Goal: Task Accomplishment & Management: Manage account settings

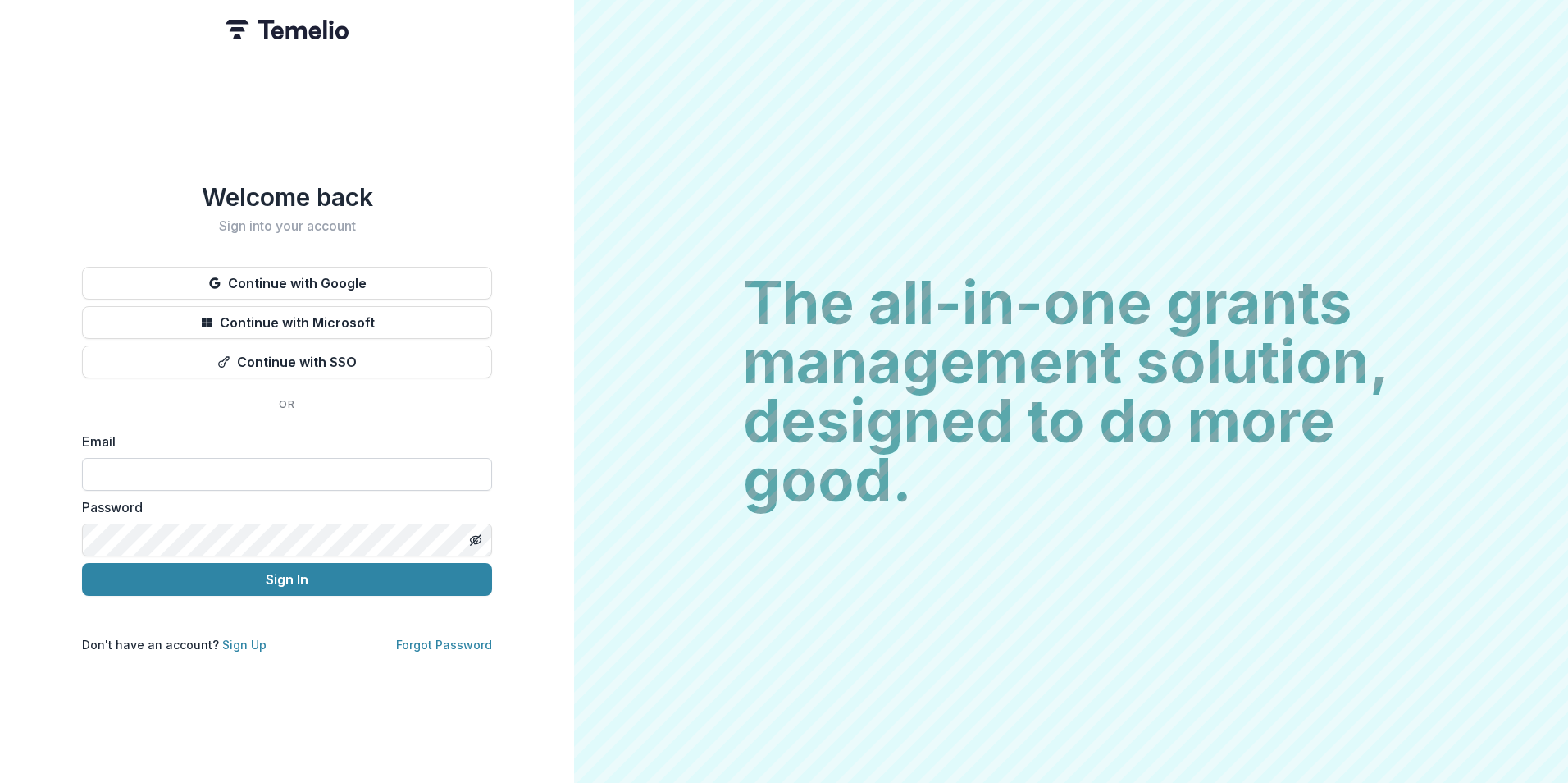
click at [260, 473] on input at bounding box center [287, 473] width 411 height 32
type input "**********"
click at [82, 563] on button "Sign In" at bounding box center [287, 578] width 411 height 32
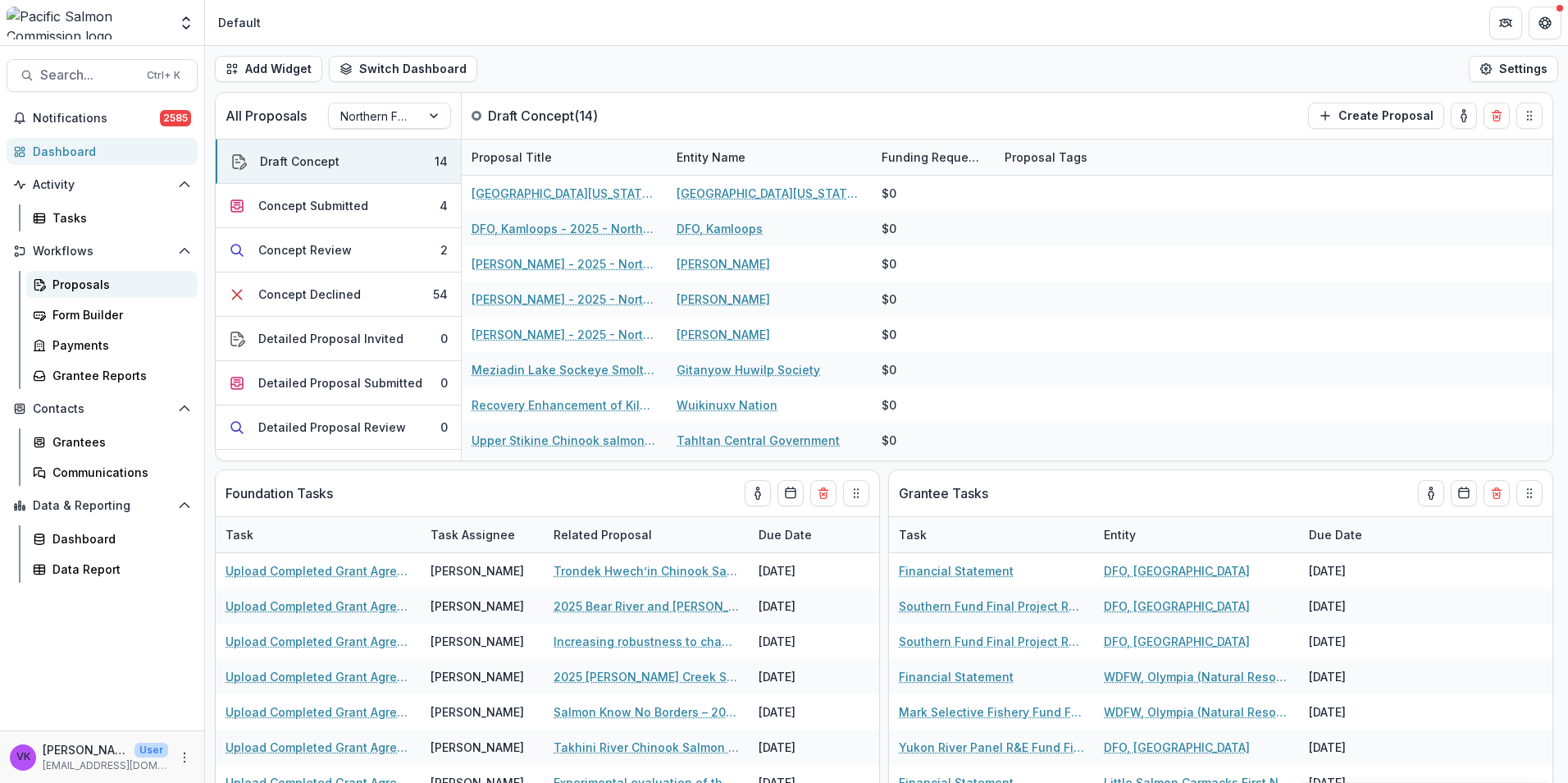
click at [90, 284] on div "Proposals" at bounding box center [119, 284] width 132 height 18
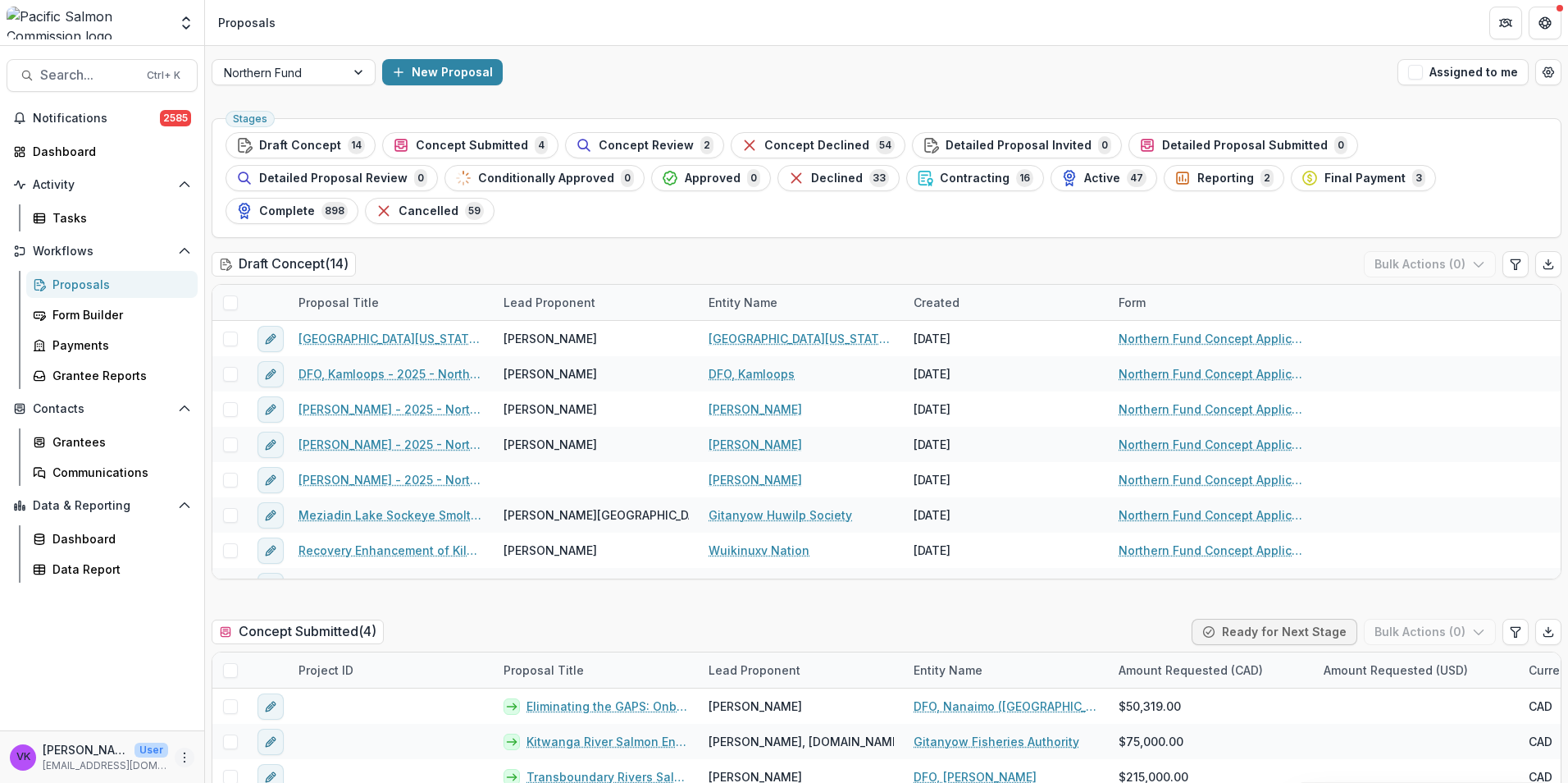
click at [181, 751] on icon "More" at bounding box center [184, 757] width 13 height 13
click at [268, 716] on link "User Settings" at bounding box center [292, 722] width 175 height 27
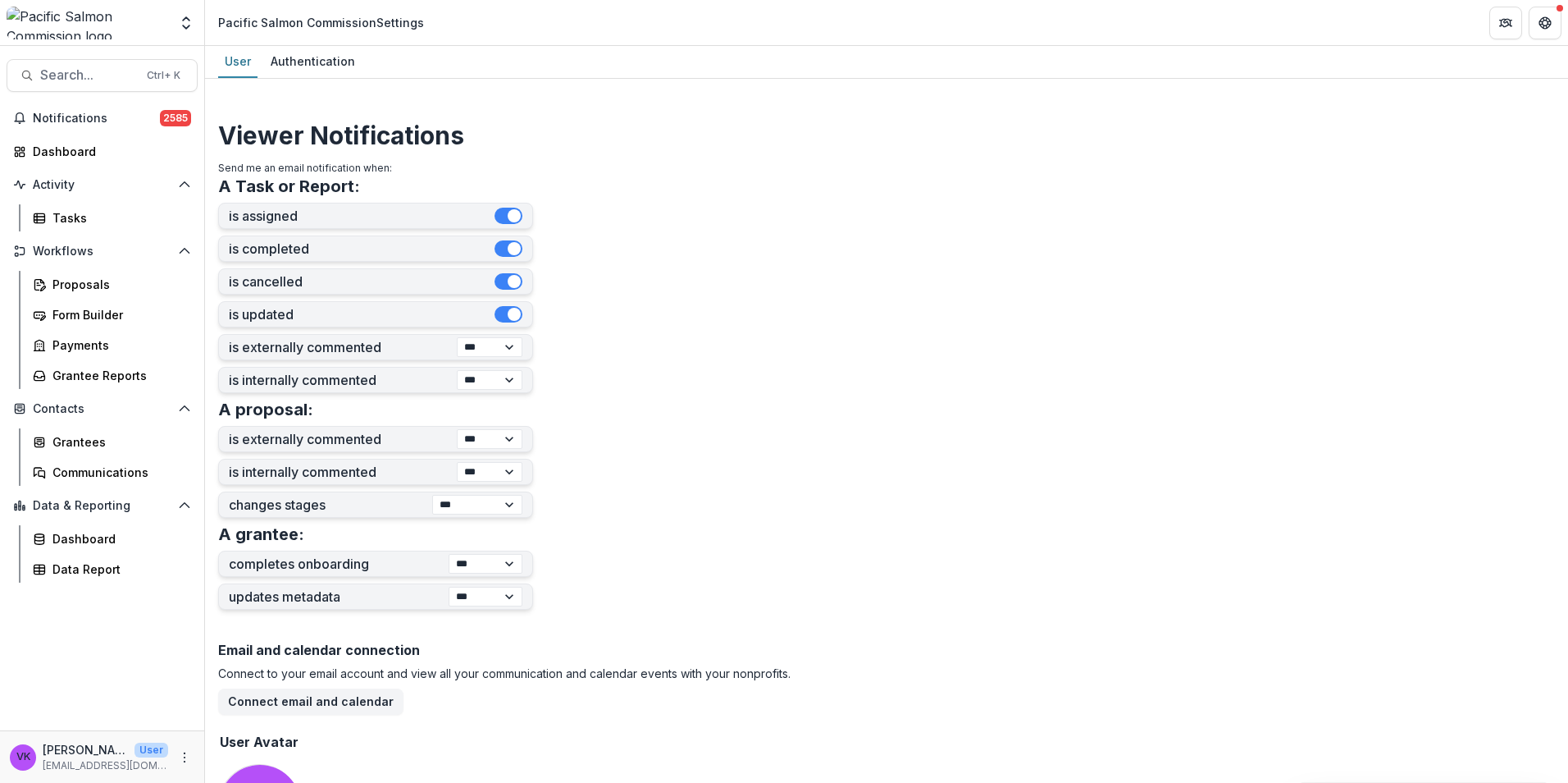
scroll to position [465, 0]
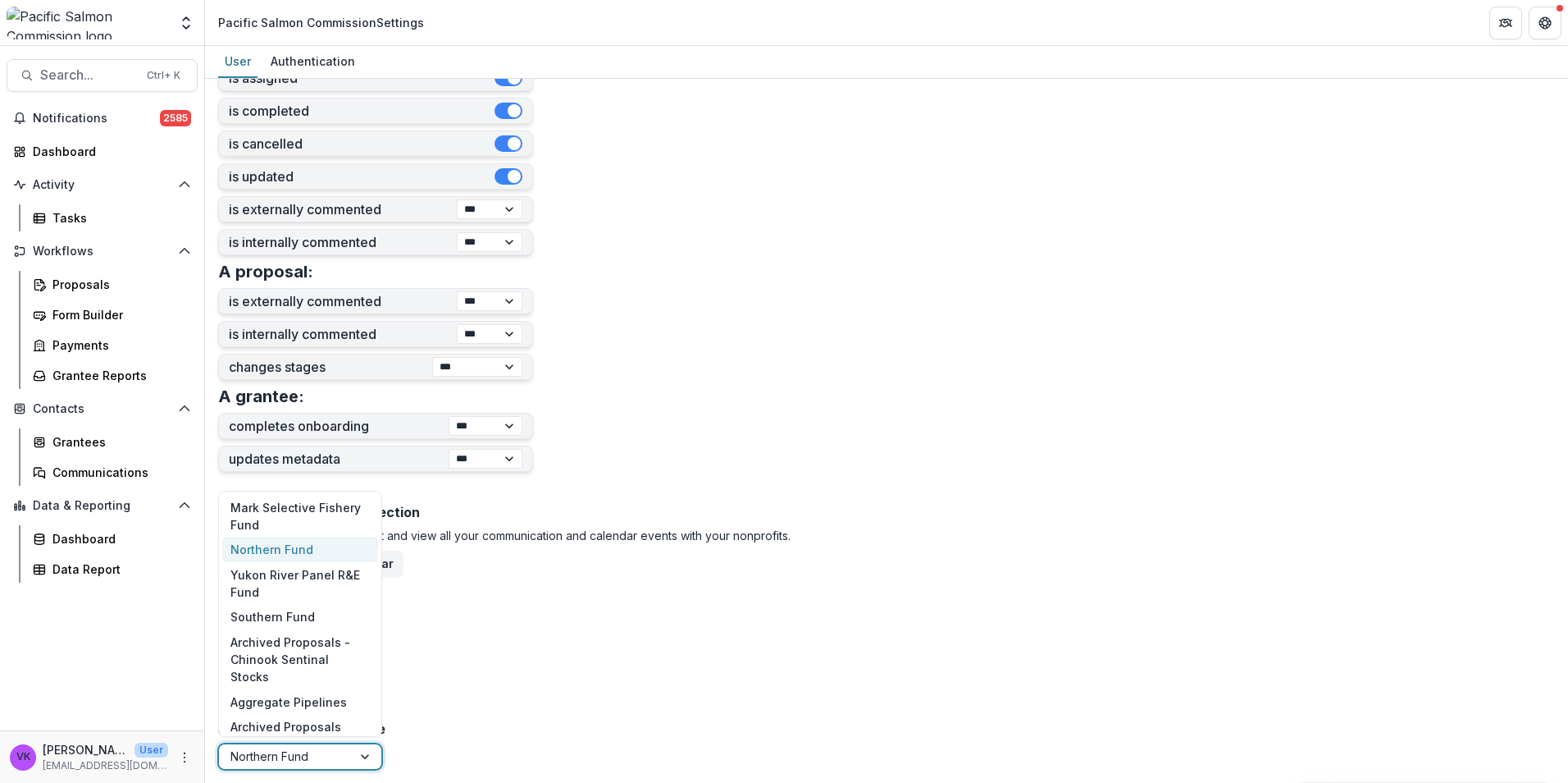
click at [366, 759] on div at bounding box center [367, 756] width 29 height 24
drag, startPoint x: 267, startPoint y: 631, endPoint x: 306, endPoint y: 630, distance: 39.0
click at [267, 630] on div "Southern Fund" at bounding box center [300, 617] width 156 height 25
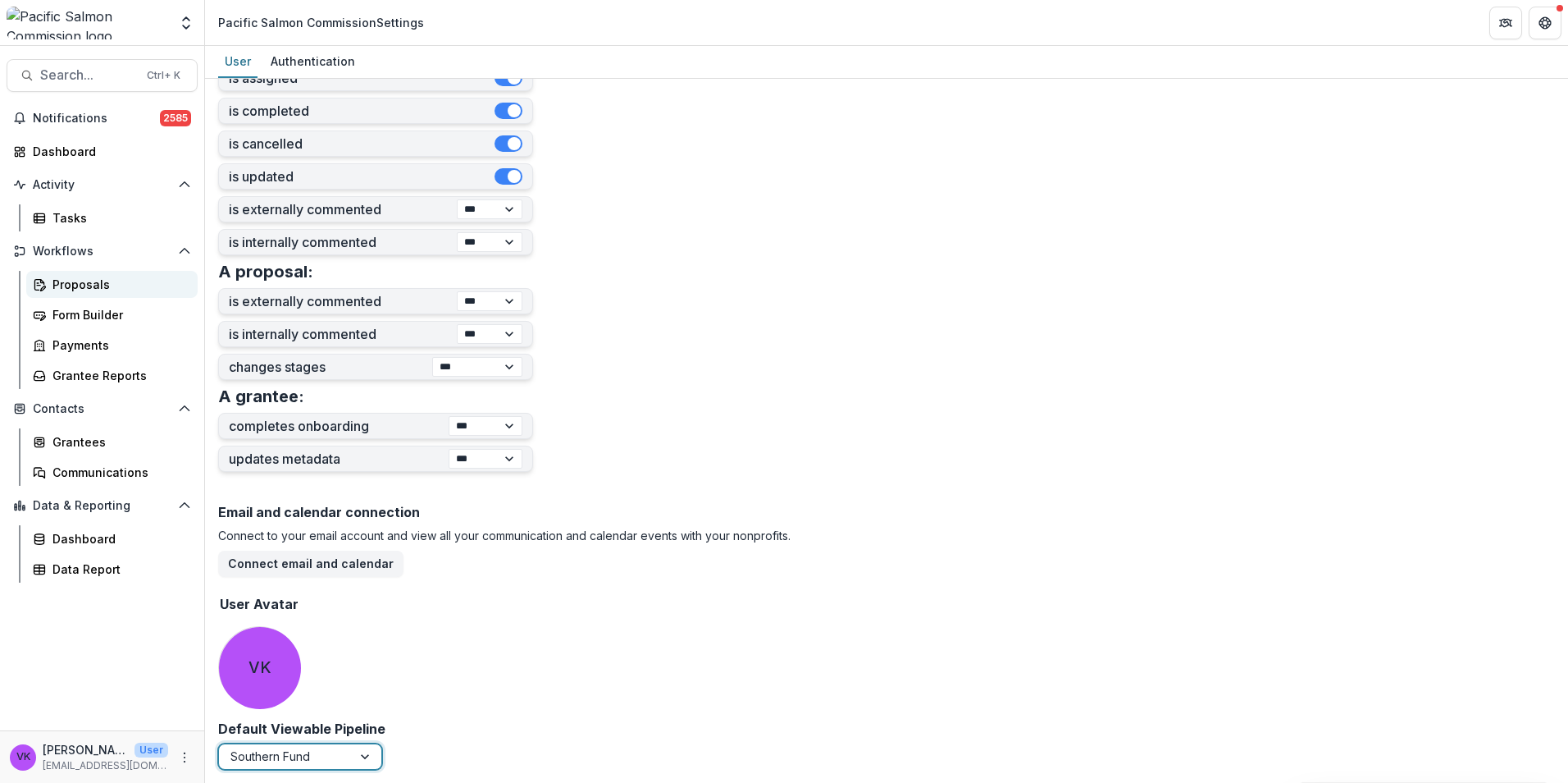
click at [52, 276] on link "Proposals" at bounding box center [112, 284] width 172 height 27
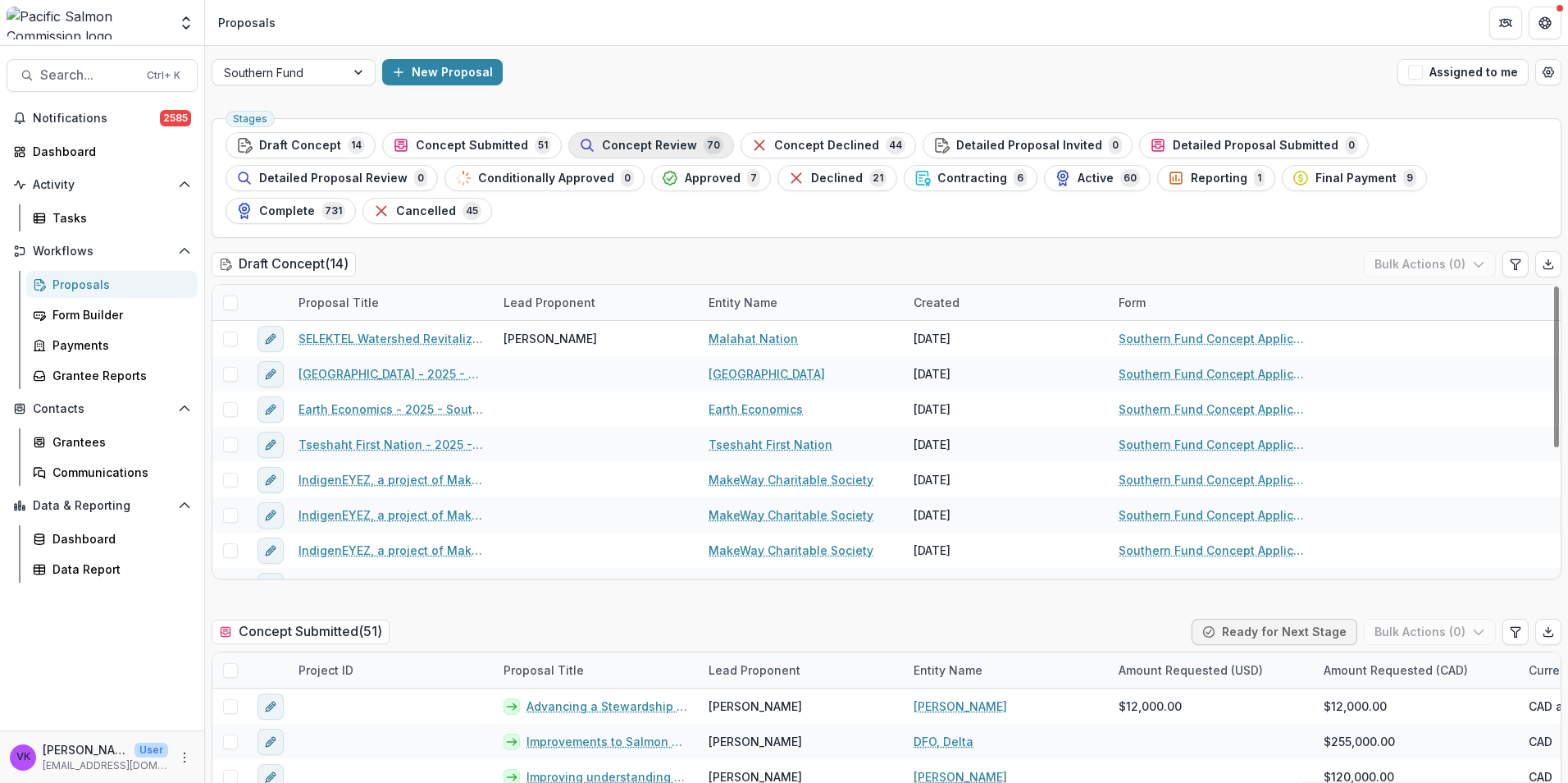
click at [635, 141] on span "Concept Review" at bounding box center [649, 145] width 95 height 14
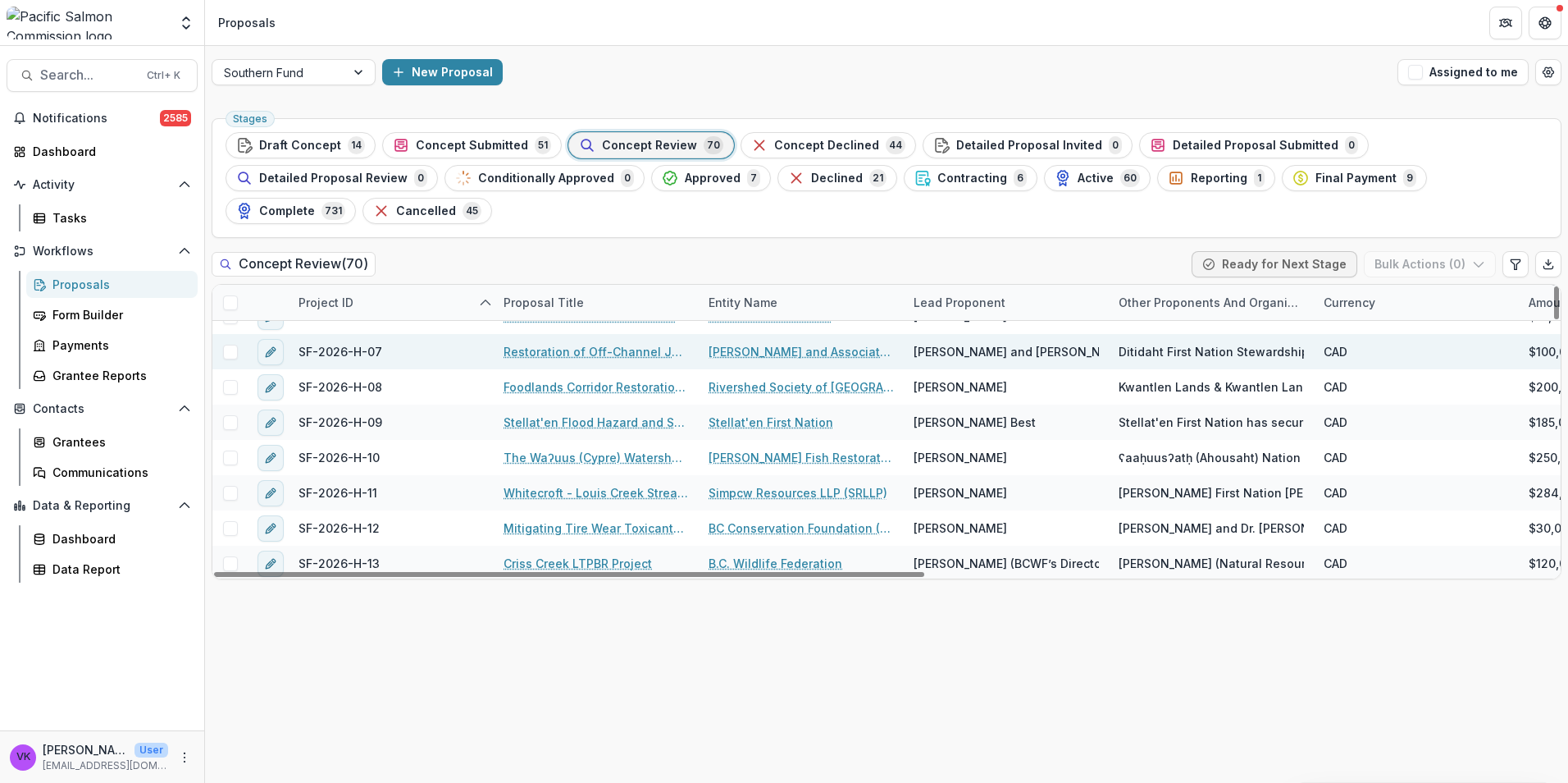
scroll to position [1149, 0]
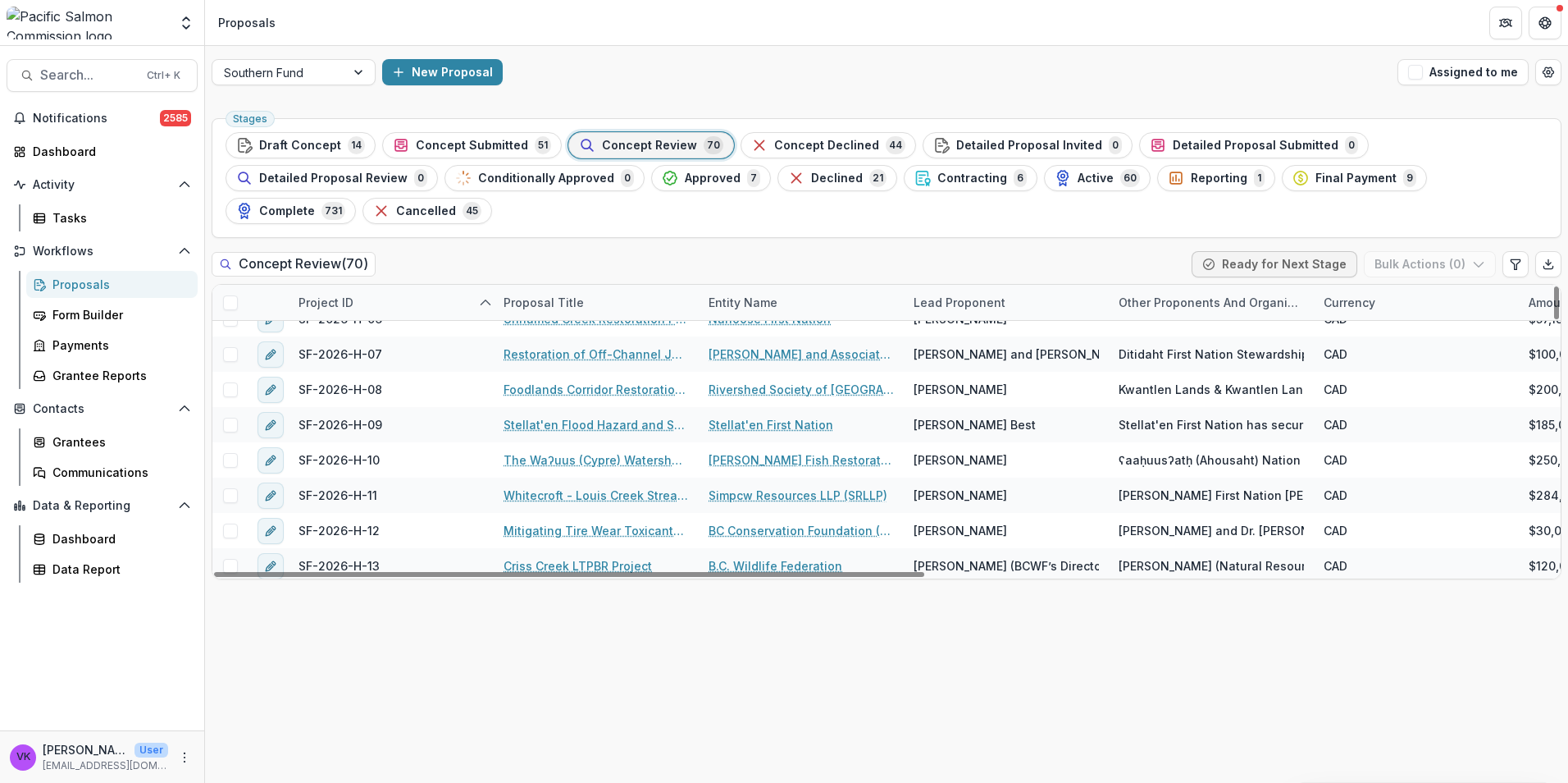
drag, startPoint x: 186, startPoint y: 758, endPoint x: 196, endPoint y: 757, distance: 10.0
click at [186, 758] on icon "More" at bounding box center [184, 757] width 13 height 13
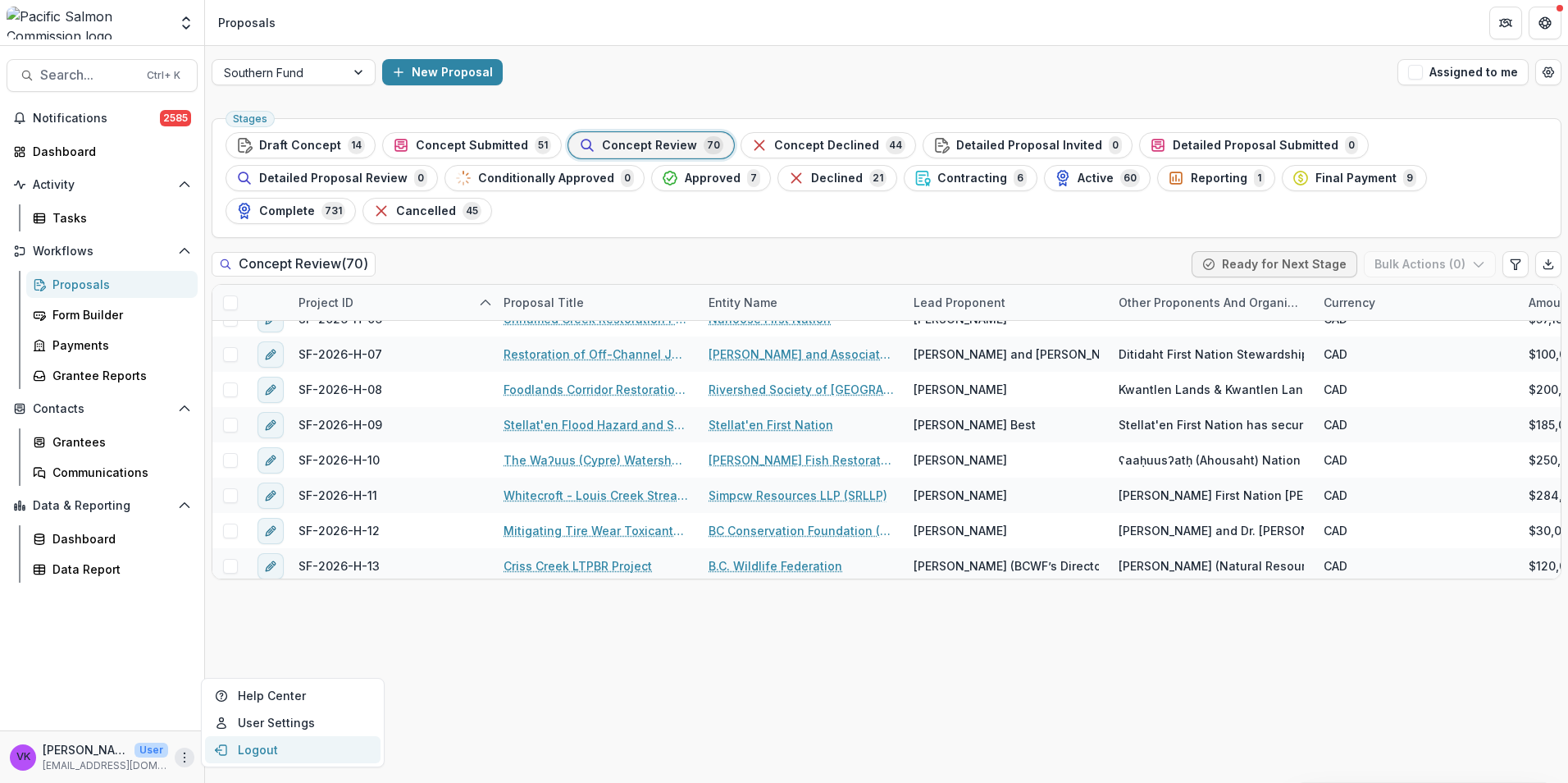
click at [240, 751] on button "Logout" at bounding box center [292, 750] width 175 height 27
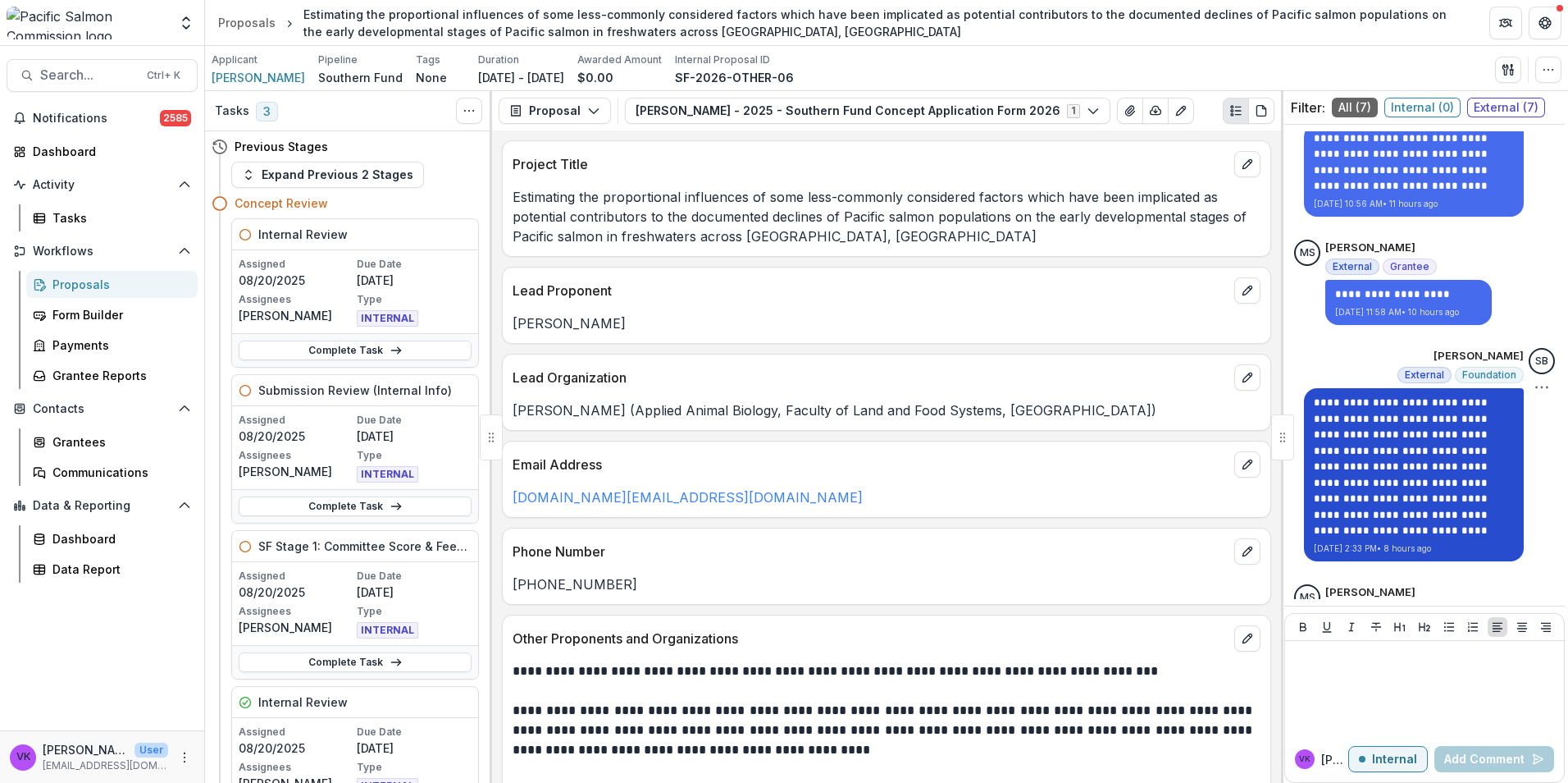
scroll to position [510, 0]
